Goal: Task Accomplishment & Management: Manage account settings

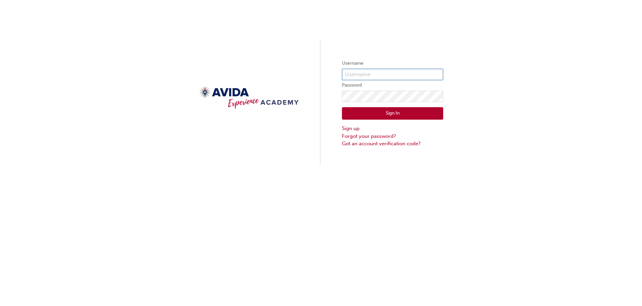
type input "bf.[PERSON_NAME].bellion"
click at [436, 230] on div "Username bf.[PERSON_NAME].bellion Password Sign In Sign up Forgot your password…" at bounding box center [321, 153] width 642 height 306
click at [374, 135] on link "Forgot your password?" at bounding box center [392, 137] width 101 height 8
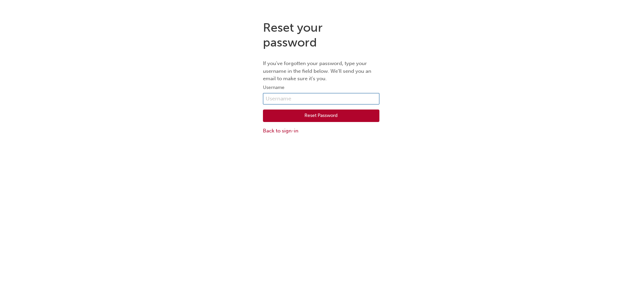
click at [280, 96] on input "text" at bounding box center [321, 98] width 116 height 11
type input "bf.[PERSON_NAME].bellion"
drag, startPoint x: 324, startPoint y: 117, endPoint x: 342, endPoint y: 117, distance: 18.2
click at [328, 117] on button "Reset Password" at bounding box center [321, 116] width 116 height 13
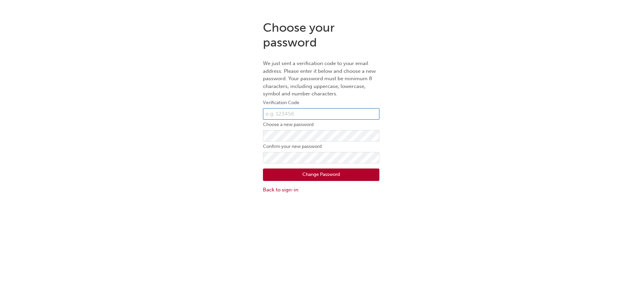
drag, startPoint x: 297, startPoint y: 113, endPoint x: 313, endPoint y: 117, distance: 16.9
click at [297, 114] on input "text" at bounding box center [321, 113] width 116 height 11
paste input "710266"
type input "710266"
click at [327, 176] on button "Change Password" at bounding box center [321, 175] width 116 height 13
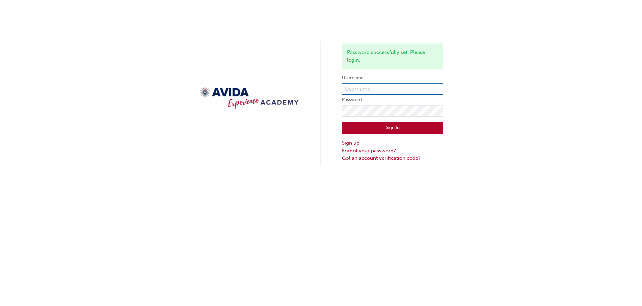
type input "bf.[PERSON_NAME].bellion"
click at [326, 110] on div "Password successfully set. Please login. Username bf.[PERSON_NAME].bellion Pass…" at bounding box center [321, 82] width 642 height 165
click at [416, 125] on button "Sign In" at bounding box center [392, 128] width 101 height 13
